Goal: Task Accomplishment & Management: Complete application form

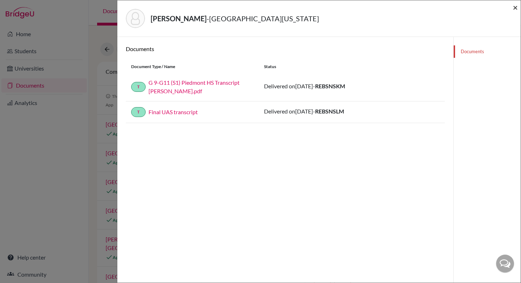
click at [513, 7] on span "×" at bounding box center [515, 7] width 5 height 10
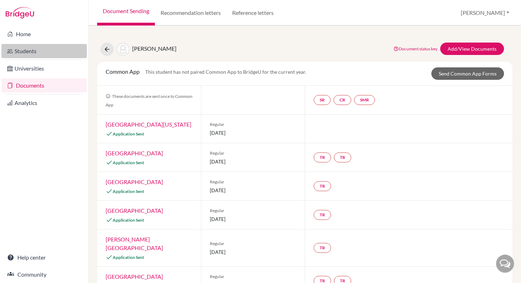
click at [26, 50] on link "Students" at bounding box center [43, 51] width 85 height 14
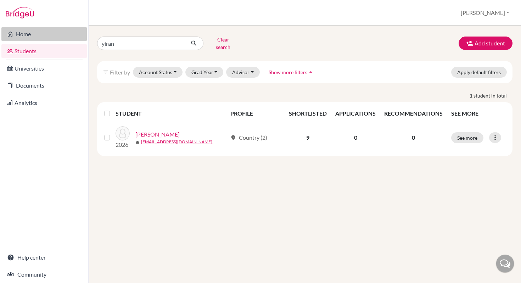
click at [23, 35] on link "Home" at bounding box center [43, 34] width 85 height 14
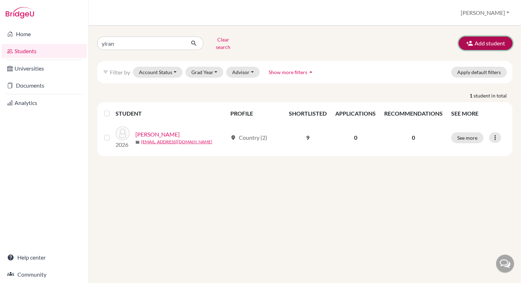
click at [485, 41] on button "Add student" at bounding box center [485, 42] width 54 height 13
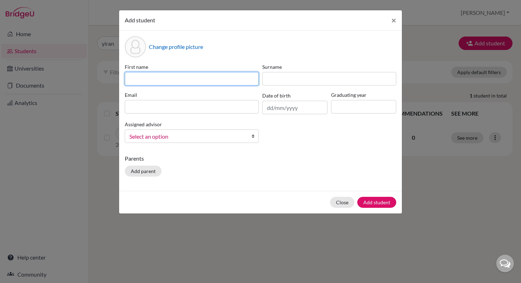
click at [177, 78] on input at bounding box center [192, 78] width 134 height 13
type input "Hannah"
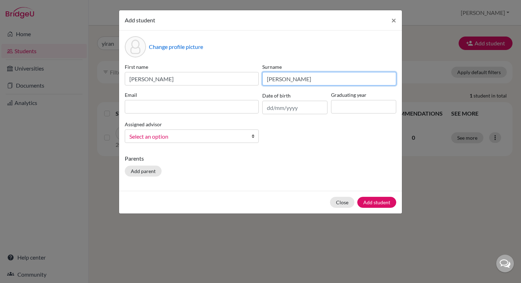
type input "Goodwin"
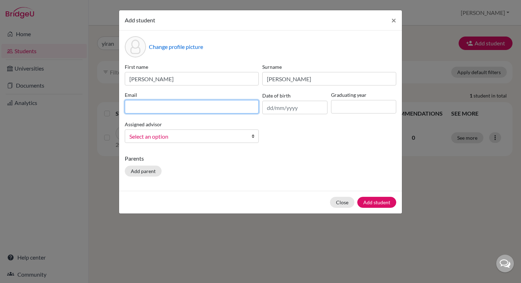
click at [134, 108] on input at bounding box center [192, 106] width 134 height 13
paste input "h.goodwin@uas.edu.uy"
type input "h.goodwin@uas.edu.uy"
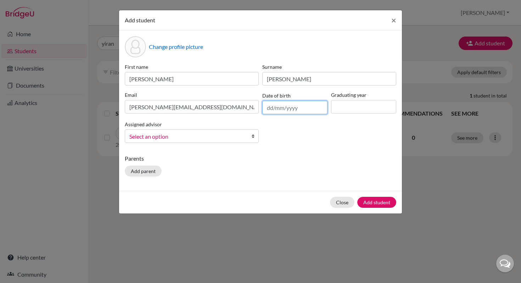
click at [281, 109] on input "text" at bounding box center [294, 107] width 65 height 13
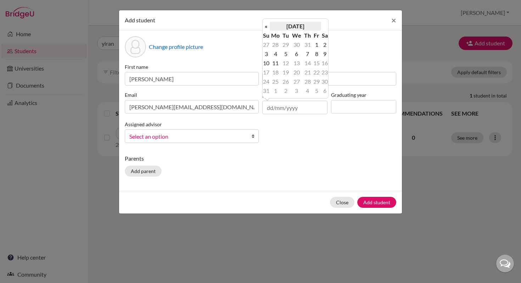
click at [291, 26] on th "August 2025" at bounding box center [295, 26] width 51 height 9
click at [266, 29] on th "«" at bounding box center [266, 28] width 7 height 9
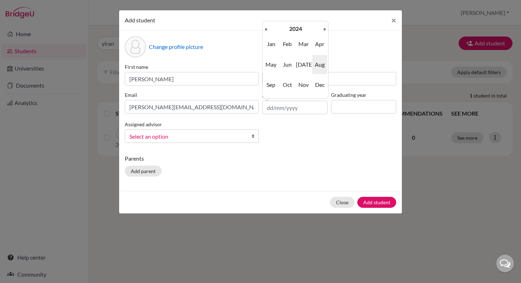
click at [266, 29] on th "«" at bounding box center [266, 28] width 7 height 9
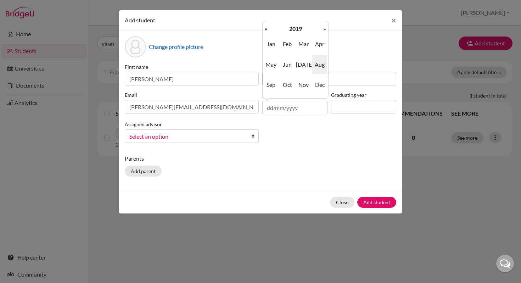
click at [266, 29] on th "«" at bounding box center [266, 28] width 7 height 9
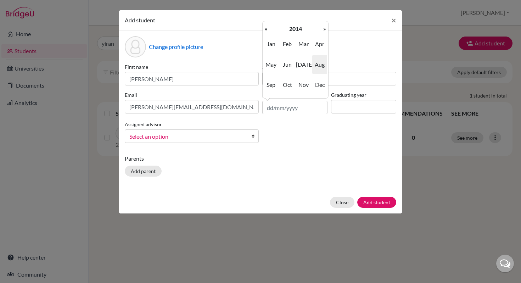
click at [266, 29] on th "«" at bounding box center [266, 28] width 7 height 9
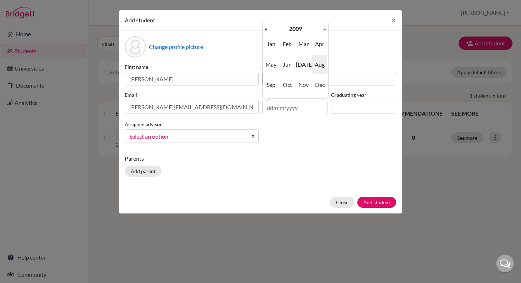
click at [266, 29] on th "«" at bounding box center [266, 28] width 7 height 9
click at [272, 84] on span "Sep" at bounding box center [271, 84] width 15 height 19
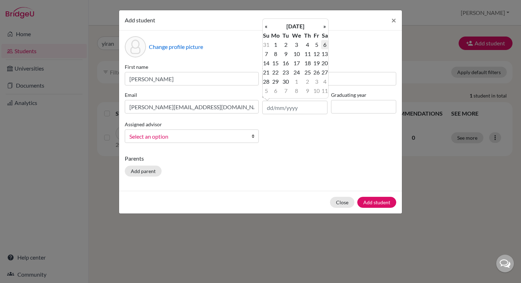
click at [326, 44] on td "6" at bounding box center [324, 44] width 7 height 9
type input "06/09/2008"
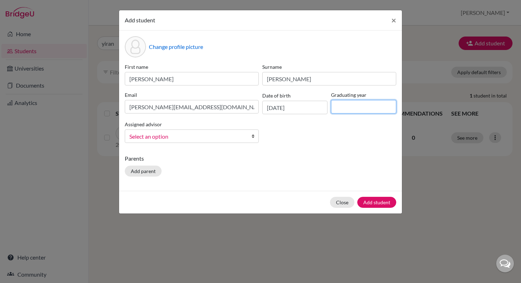
click at [342, 106] on input at bounding box center [363, 106] width 65 height 13
type input "2026"
click at [195, 136] on span "Select an option" at bounding box center [186, 136] width 115 height 9
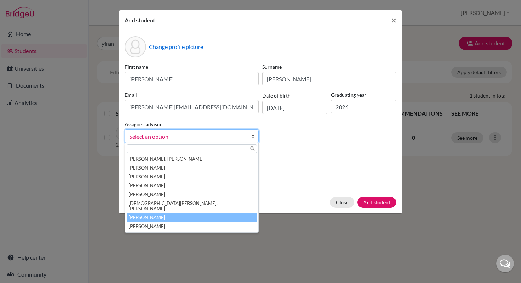
click at [147, 213] on li "Taskin, Kemal" at bounding box center [191, 217] width 130 height 9
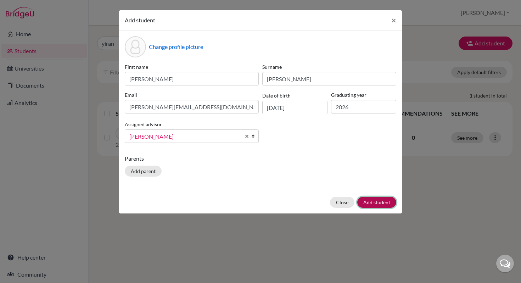
click at [374, 202] on button "Add student" at bounding box center [376, 202] width 39 height 11
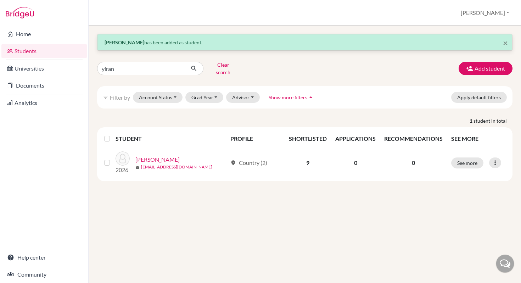
click at [26, 51] on link "Students" at bounding box center [43, 51] width 85 height 14
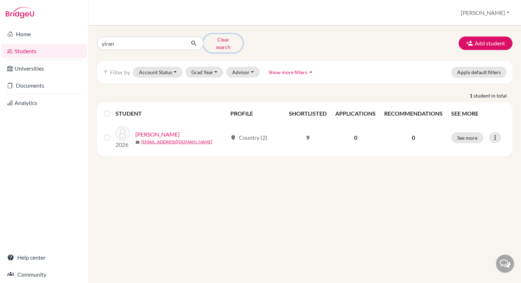
click at [222, 40] on button "Clear search" at bounding box center [222, 43] width 39 height 18
